Goal: Task Accomplishment & Management: Use online tool/utility

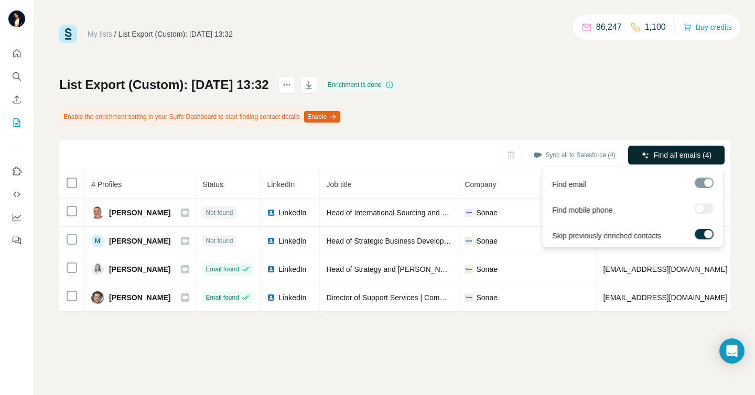
click at [711, 152] on span "Find all emails (4)" at bounding box center [683, 155] width 58 height 10
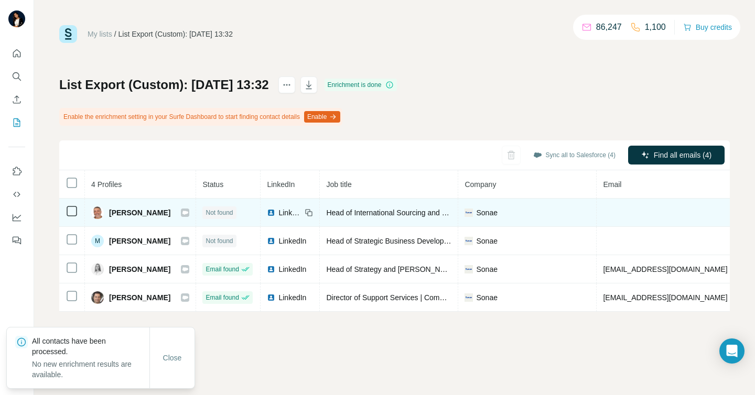
click at [66, 208] on icon at bounding box center [72, 211] width 13 height 13
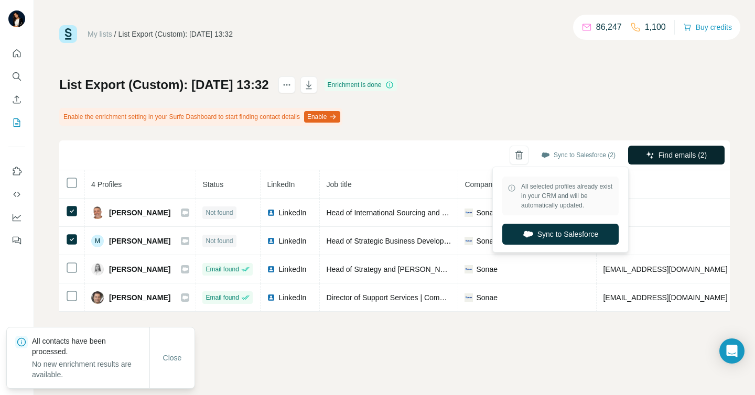
click at [668, 155] on span "Find emails (2)" at bounding box center [682, 155] width 49 height 10
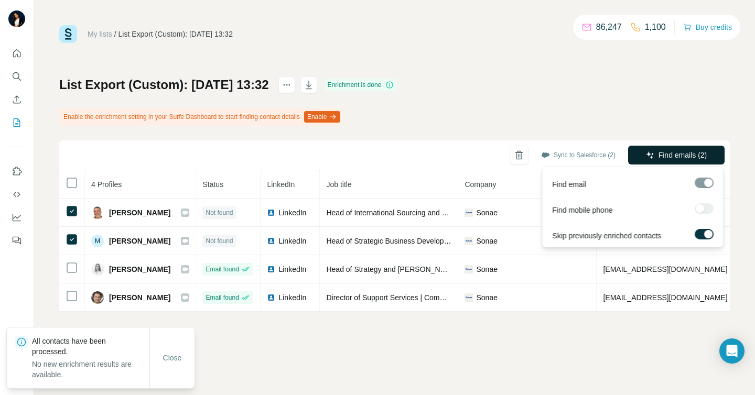
click at [667, 155] on span "Find emails (2)" at bounding box center [682, 155] width 49 height 10
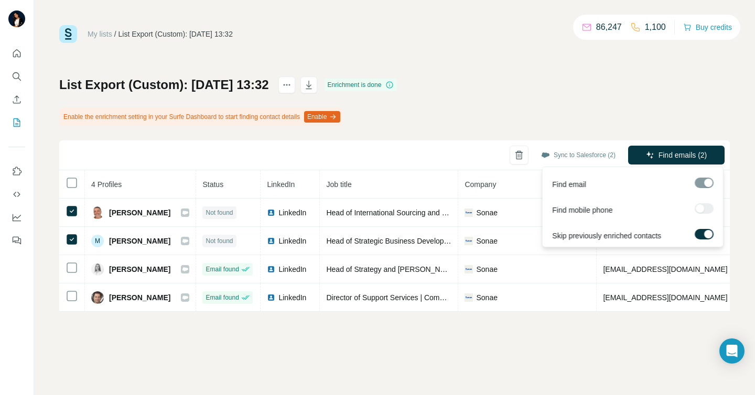
click at [667, 155] on span "Find emails (2)" at bounding box center [682, 155] width 49 height 10
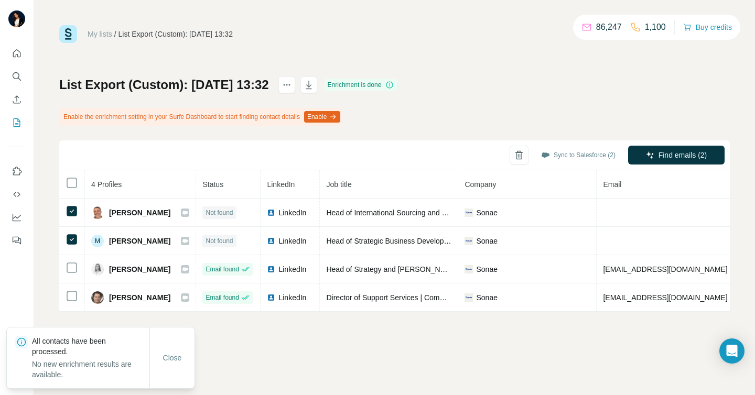
click at [355, 356] on div "My lists / List Export (Custom): 11/08/2025 13:32 86,247 1,100 Buy credits List…" at bounding box center [394, 197] width 721 height 395
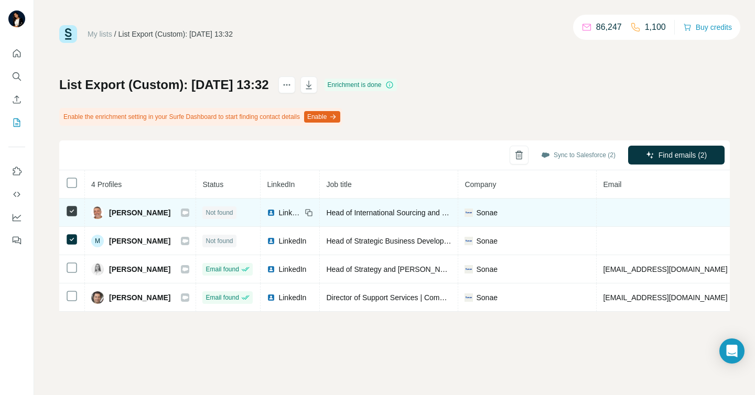
click at [188, 212] on icon at bounding box center [185, 213] width 6 height 4
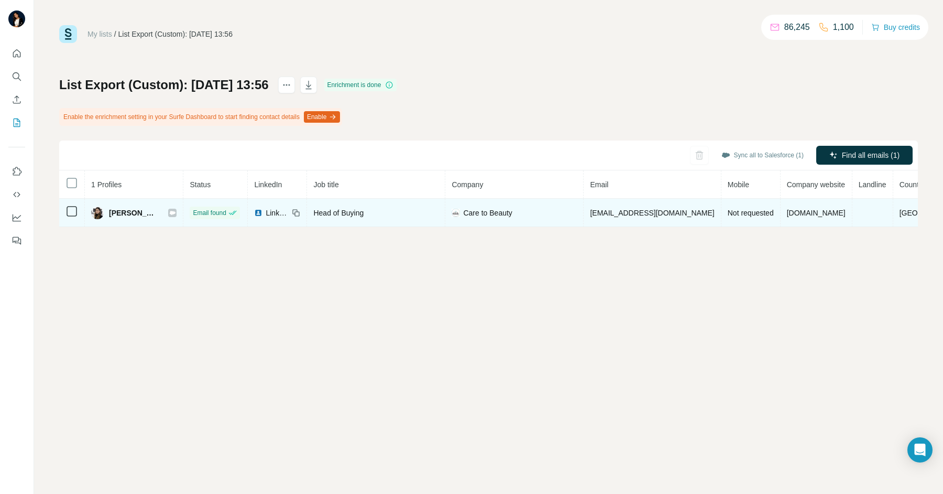
click at [176, 211] on icon at bounding box center [173, 213] width 6 height 4
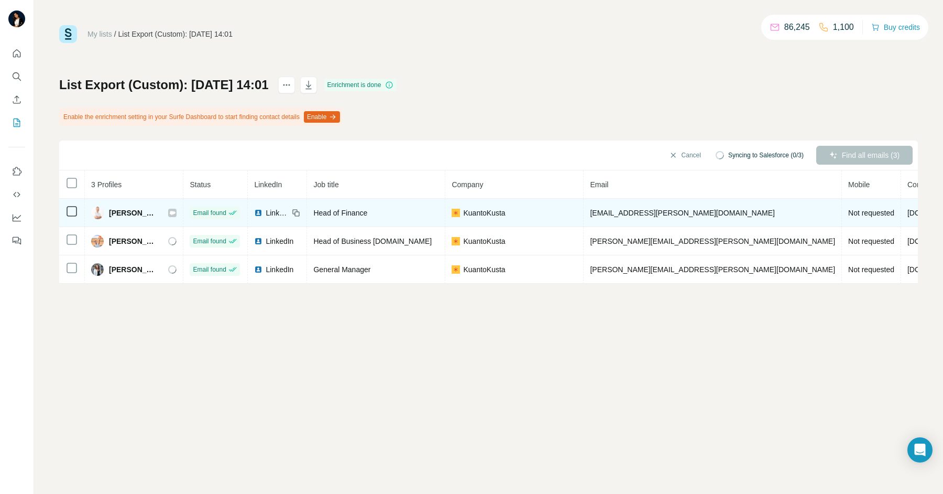
click at [161, 206] on div "Nuno Matos" at bounding box center [133, 212] width 85 height 13
click at [169, 210] on icon at bounding box center [172, 213] width 6 height 8
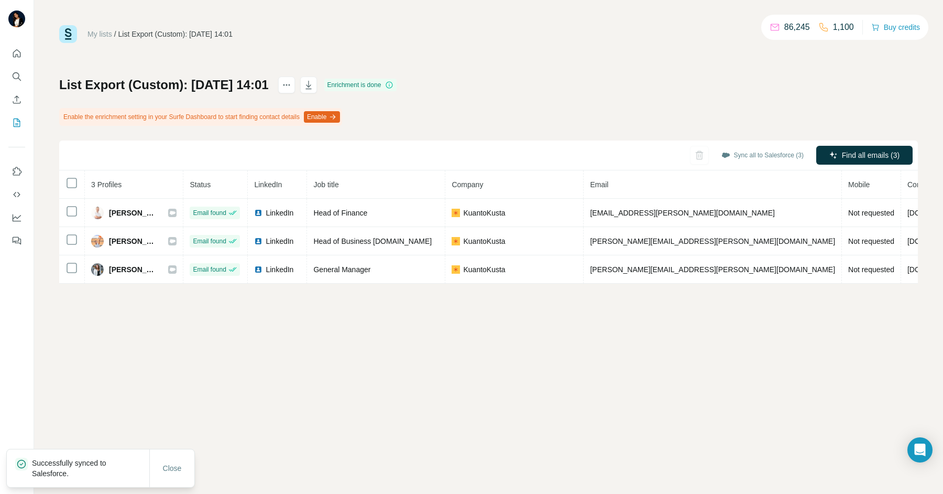
click at [170, 241] on icon at bounding box center [173, 241] width 6 height 4
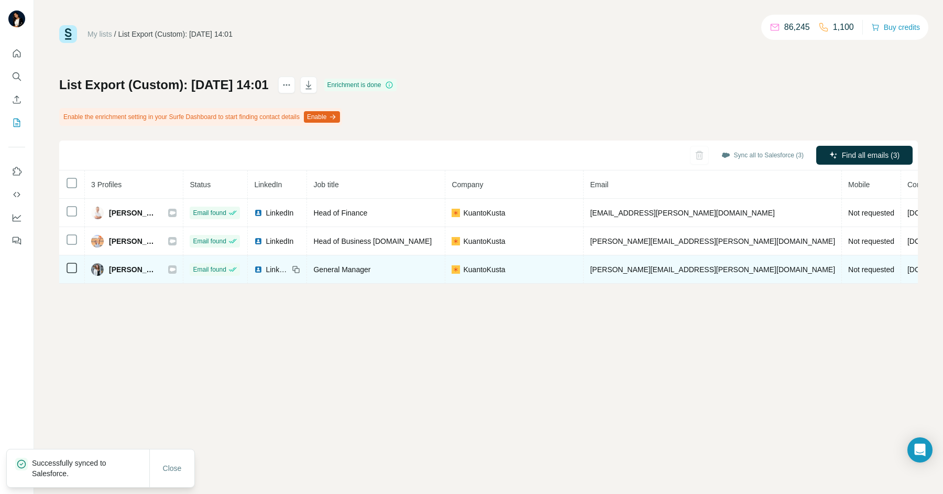
click at [170, 268] on icon at bounding box center [173, 269] width 6 height 4
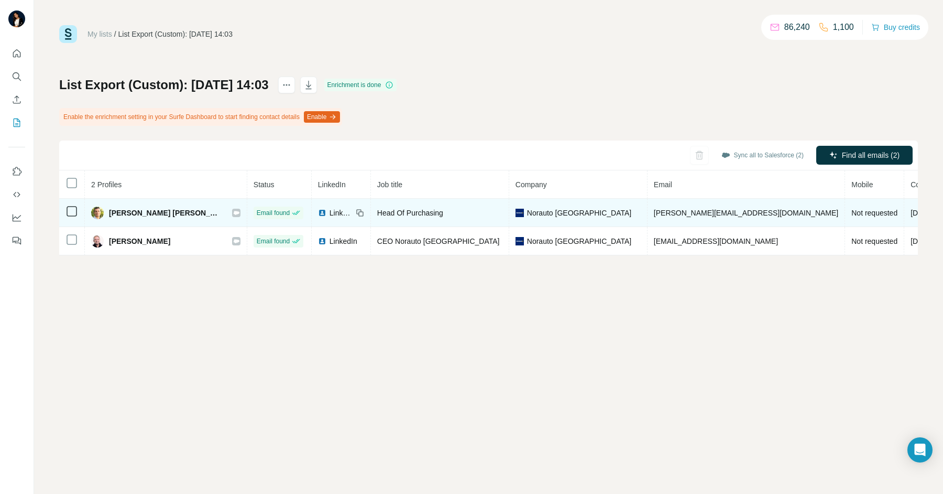
click at [234, 211] on icon at bounding box center [237, 213] width 6 height 4
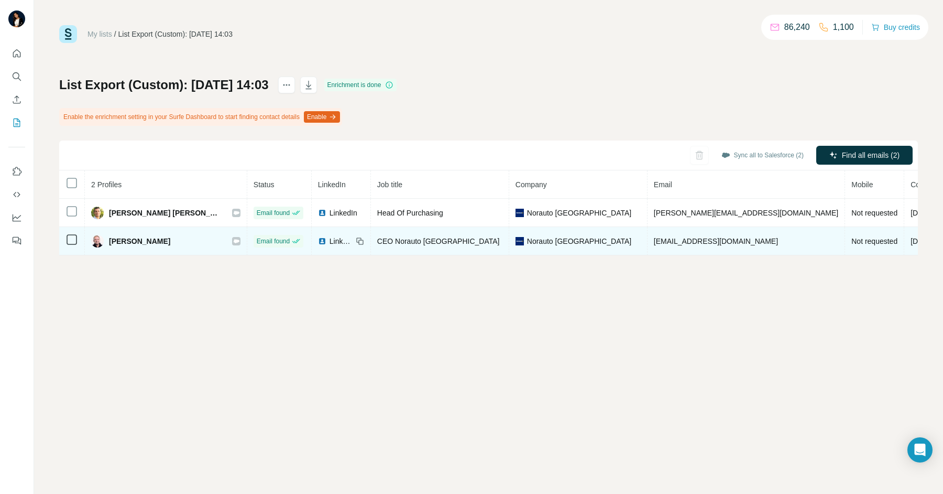
click at [234, 241] on icon at bounding box center [237, 241] width 6 height 4
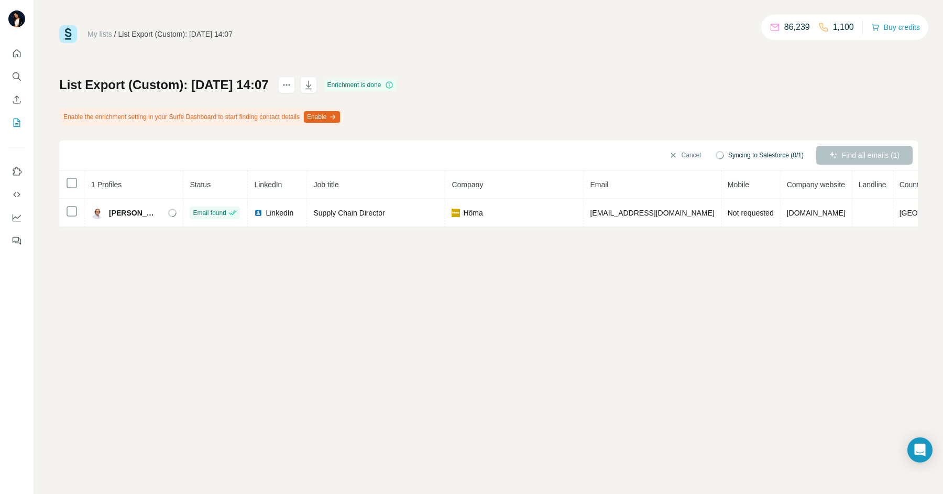
click at [191, 438] on div "My lists / List Export (Custom): [DATE] 14:07 86,239 1,100 Buy credits List Exp…" at bounding box center [488, 247] width 909 height 494
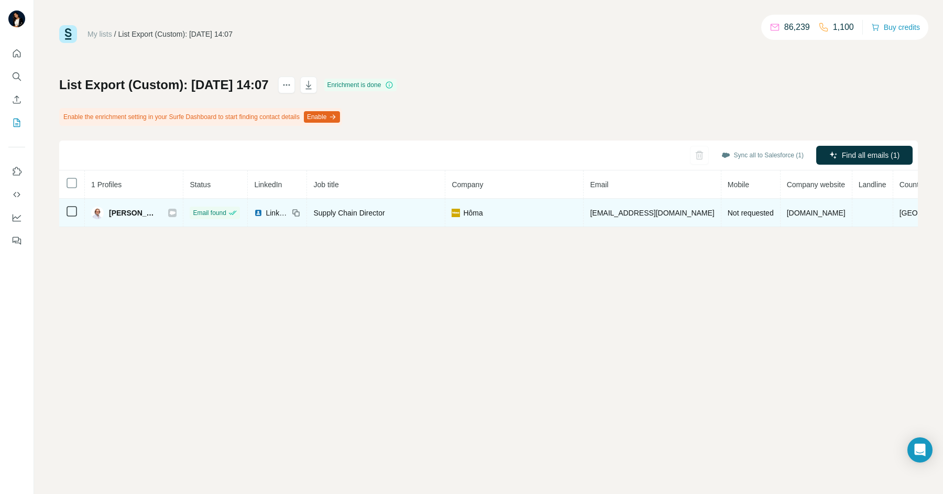
click at [170, 213] on icon at bounding box center [173, 213] width 6 height 4
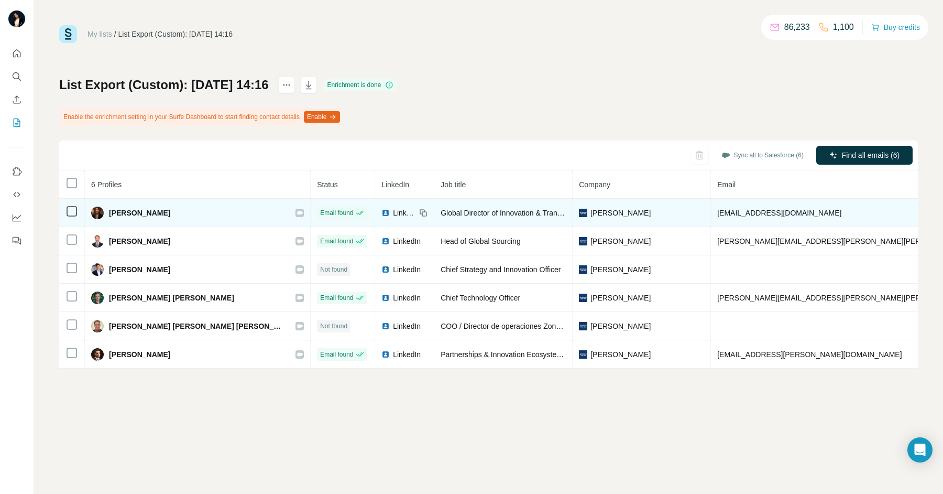
click at [66, 208] on icon at bounding box center [72, 211] width 13 height 13
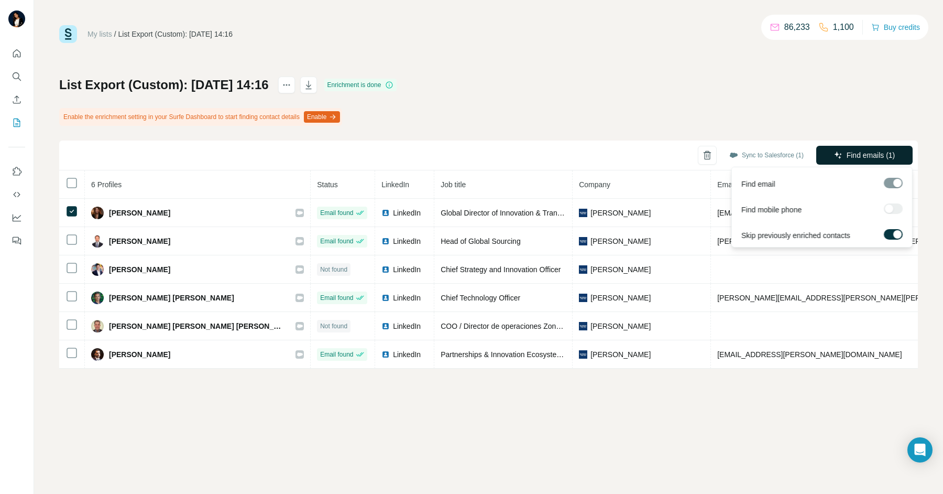
click at [835, 148] on button "Find emails (1)" at bounding box center [865, 155] width 96 height 19
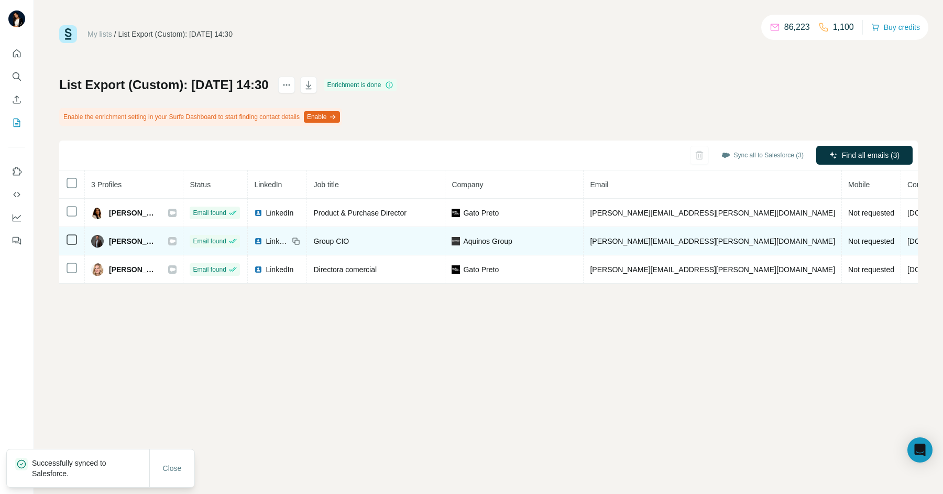
click at [488, 240] on span "Aquinos Group" at bounding box center [487, 241] width 49 height 10
click at [170, 240] on icon at bounding box center [173, 241] width 6 height 4
